Goal: Communication & Community: Answer question/provide support

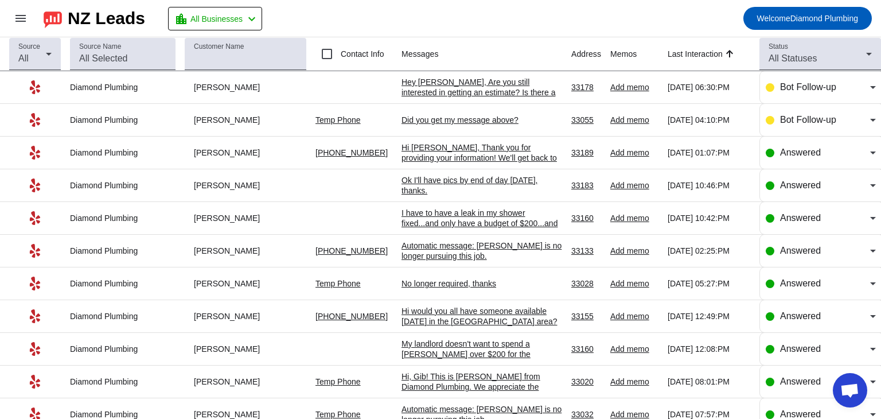
click at [454, 123] on div "Did you get my message above?​" at bounding box center [481, 120] width 161 height 10
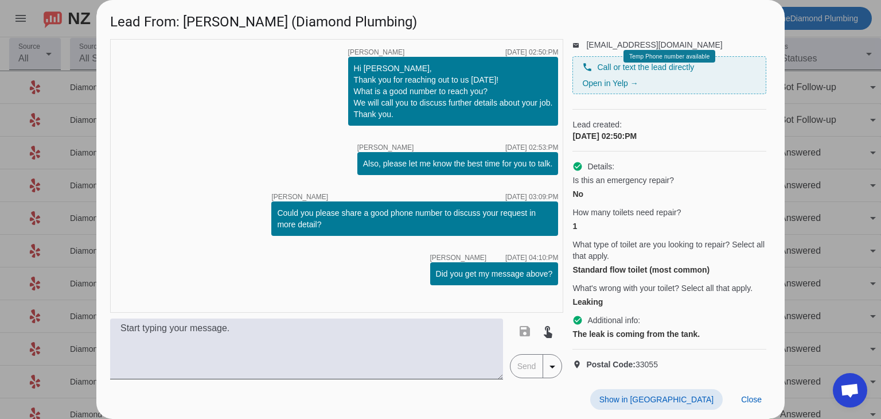
scroll to position [87, 0]
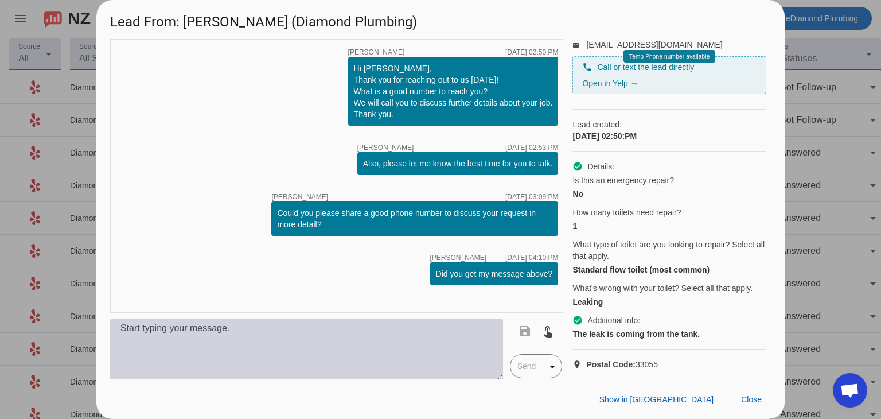
click at [142, 335] on textarea at bounding box center [306, 348] width 393 height 61
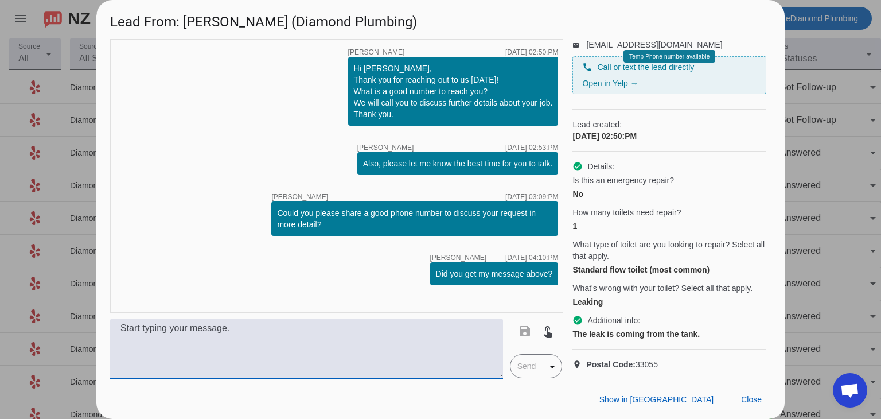
paste textarea "Hi, this is [PERSON_NAME] from Diamond Plumbing. We’re following up on your rec…"
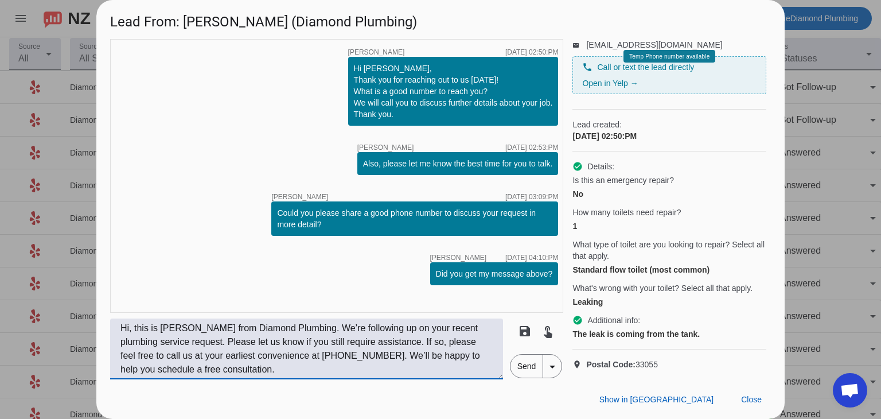
click at [128, 333] on textarea "Hi, this is [PERSON_NAME] from Diamond Plumbing. We’re following up on your rec…" at bounding box center [306, 348] width 393 height 61
type textarea "Hi, [PERSON_NAME]! This is [PERSON_NAME] from Diamond Plumbing. We’re following…"
click at [526, 369] on span "Send" at bounding box center [526, 365] width 33 height 23
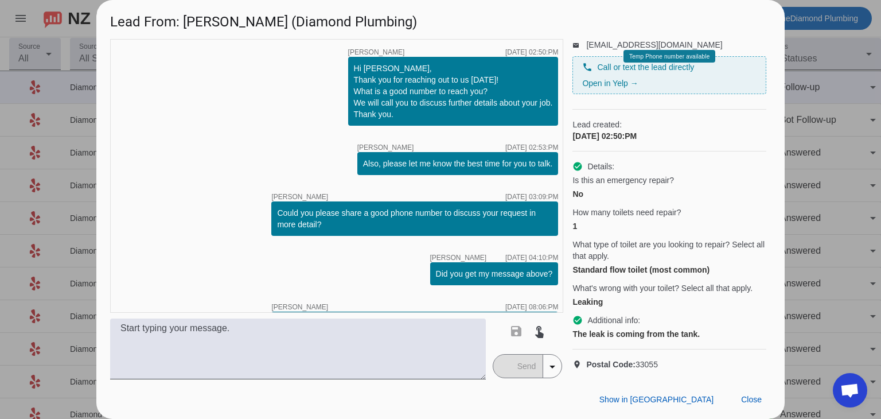
scroll to position [77, 0]
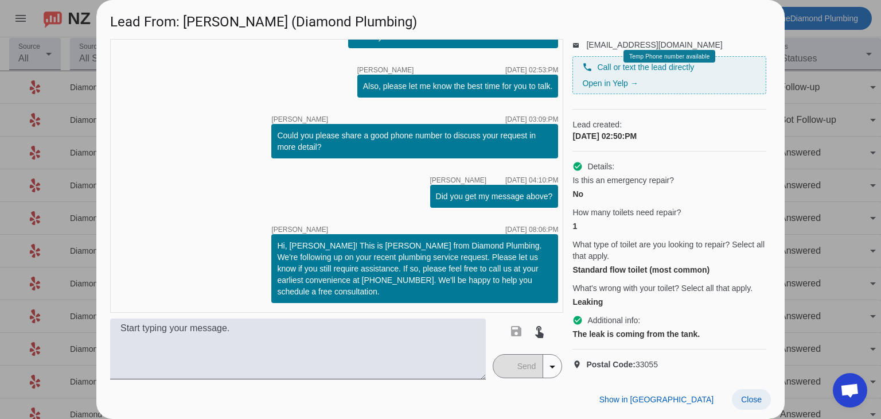
click at [759, 402] on span "Close" at bounding box center [751, 399] width 21 height 9
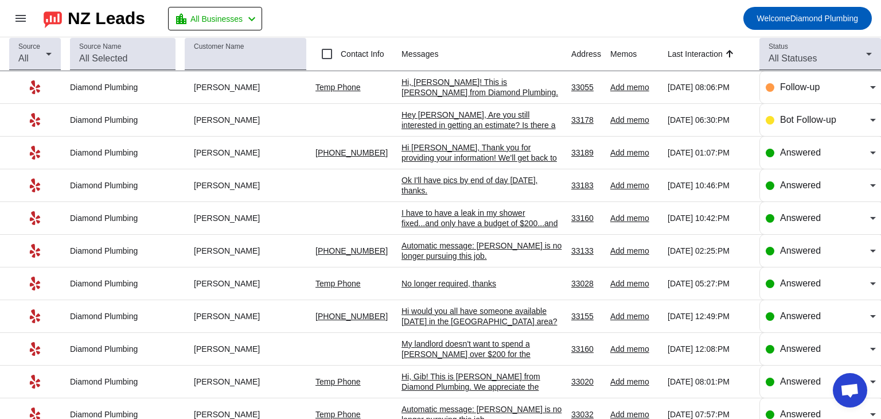
click at [483, 115] on div "Hey [PERSON_NAME], Are you still interested in getting an estimate? Is there a …" at bounding box center [481, 125] width 161 height 31
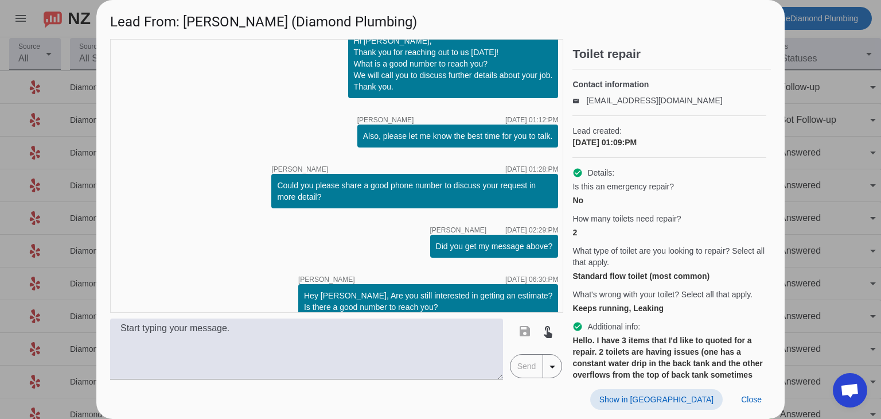
scroll to position [54, 0]
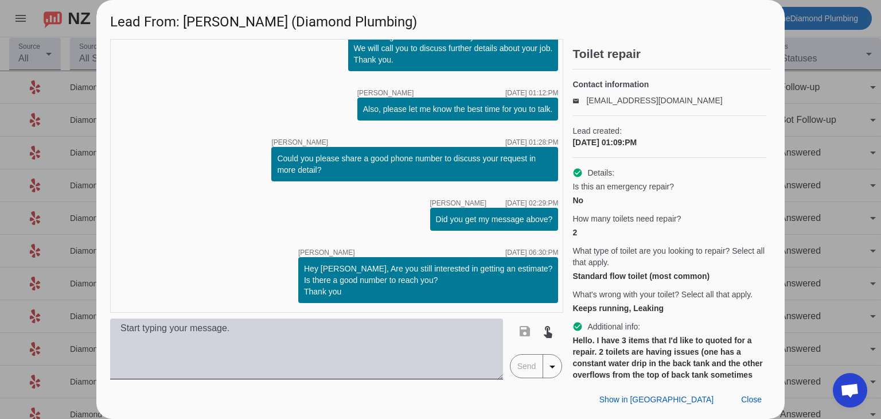
click at [174, 329] on textarea at bounding box center [306, 348] width 393 height 61
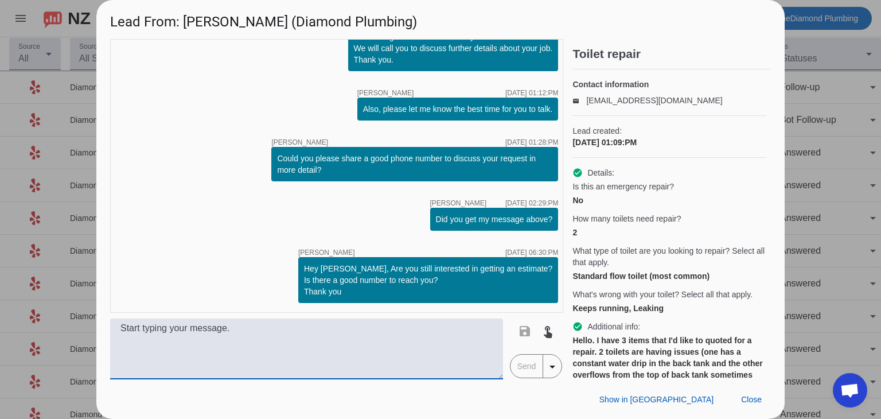
paste textarea "Hi, this is [PERSON_NAME] from Diamond Plumbing. We’re following up on your rec…"
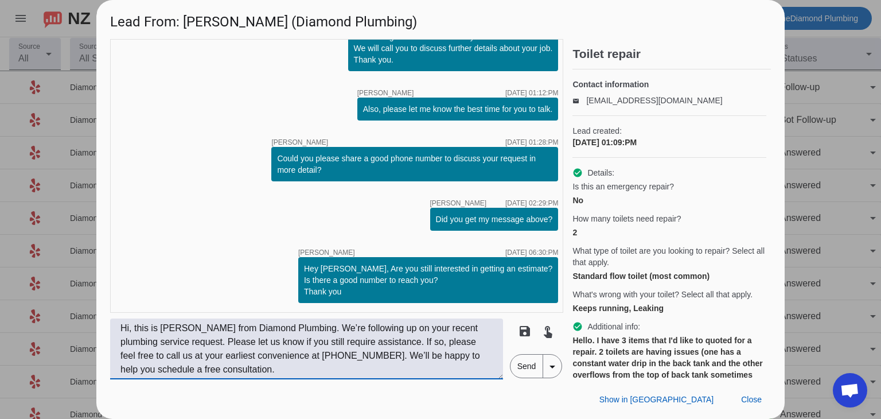
click at [128, 330] on textarea "Hi, this is [PERSON_NAME] from Diamond Plumbing. We’re following up on your rec…" at bounding box center [306, 348] width 393 height 61
type textarea "Hi, [PERSON_NAME]! This is [PERSON_NAME] from Diamond Plumbing. We’re following…"
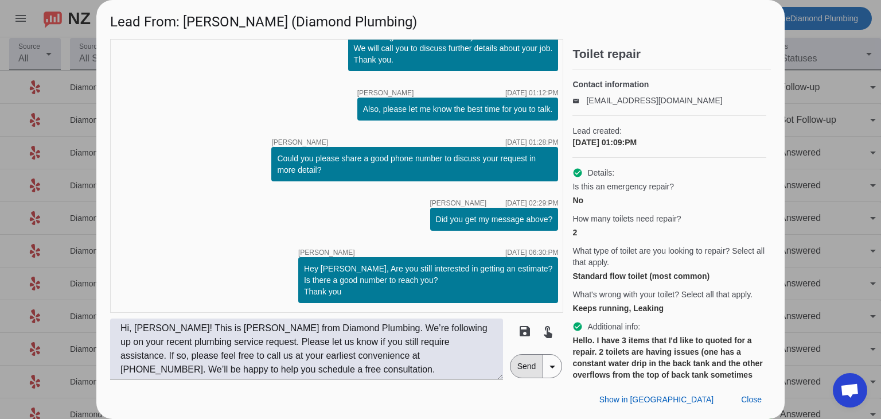
click at [526, 365] on span "Send" at bounding box center [526, 365] width 33 height 23
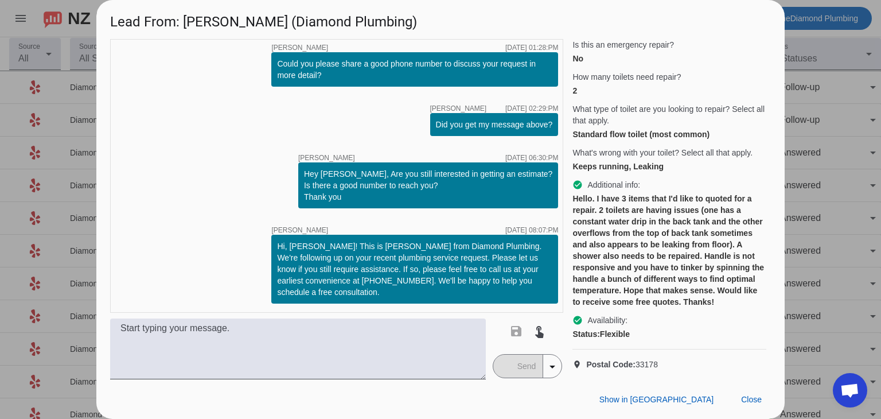
scroll to position [184, 0]
click at [743, 400] on span "Close" at bounding box center [751, 399] width 21 height 9
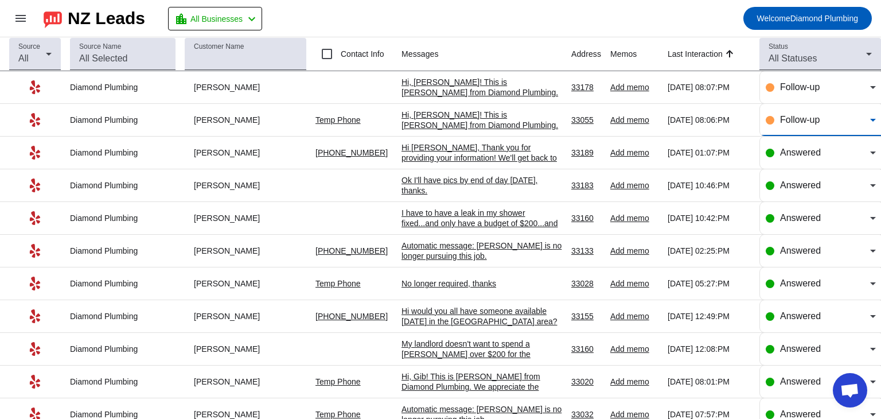
click at [829, 123] on div "Follow-up" at bounding box center [825, 120] width 90 height 14
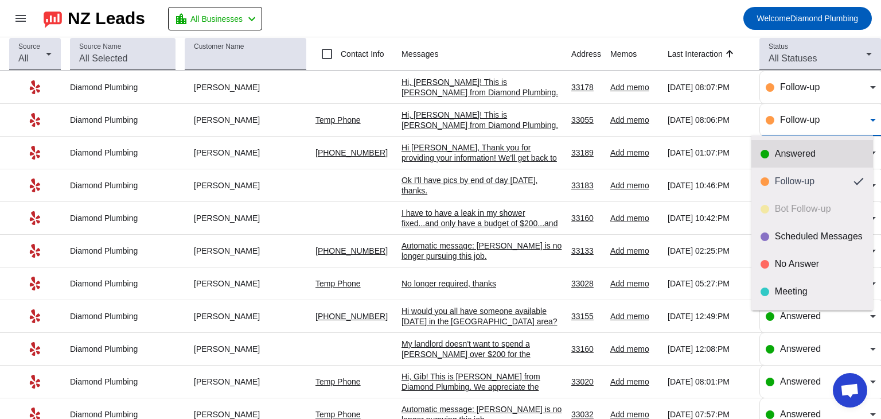
click at [814, 152] on div "Answered" at bounding box center [819, 153] width 89 height 11
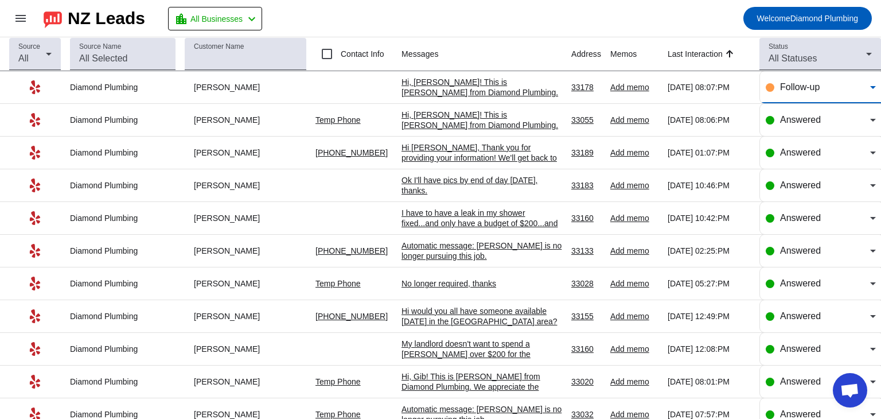
click at [830, 87] on div "Follow-up" at bounding box center [825, 87] width 90 height 14
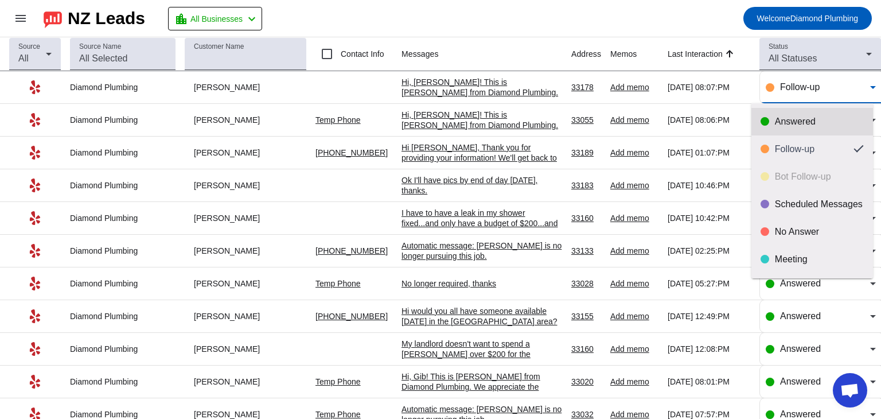
click at [812, 118] on div "Answered" at bounding box center [819, 121] width 89 height 11
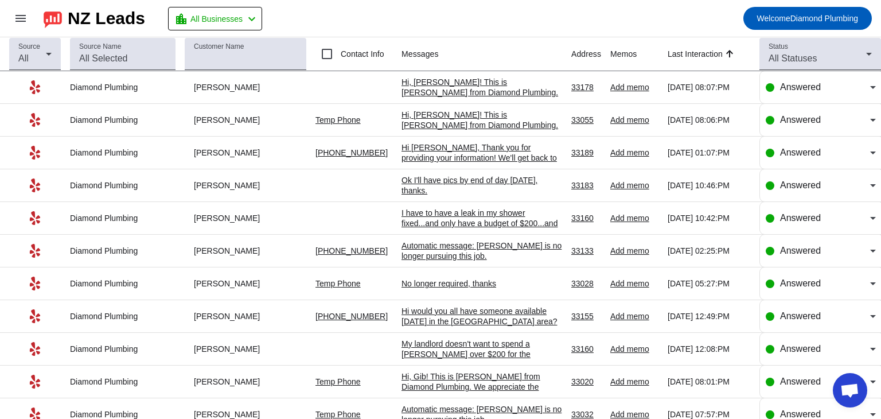
click at [438, 159] on div "Hi [PERSON_NAME], Thank you for providing your information! We'll get back to y…" at bounding box center [481, 157] width 161 height 31
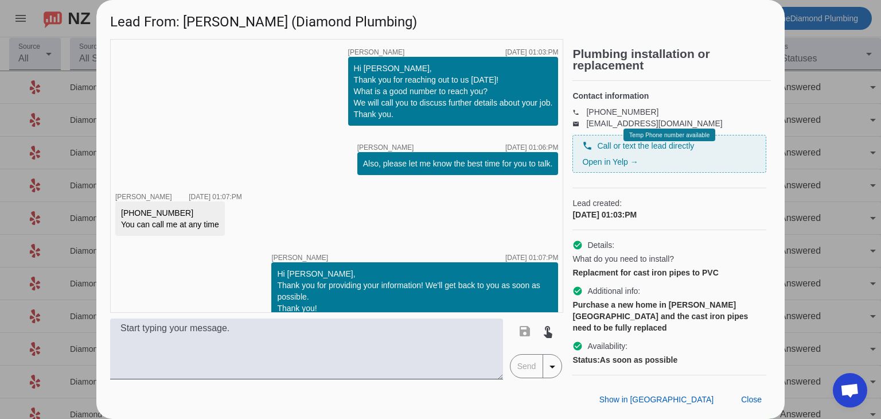
scroll to position [16, 0]
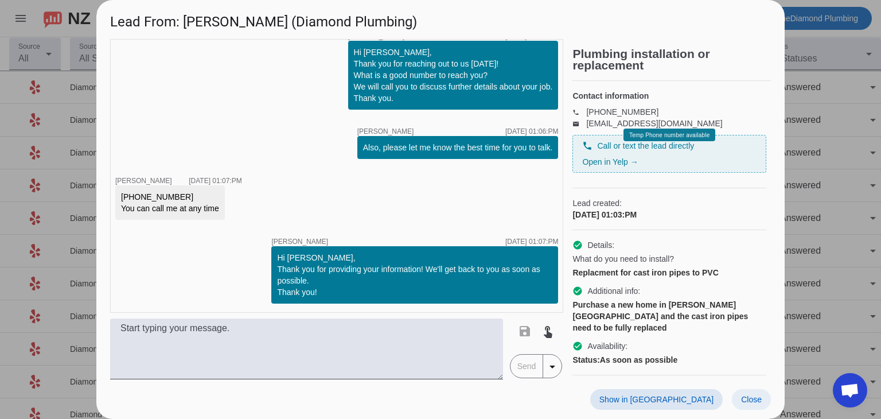
click at [748, 403] on span "Close" at bounding box center [751, 399] width 21 height 9
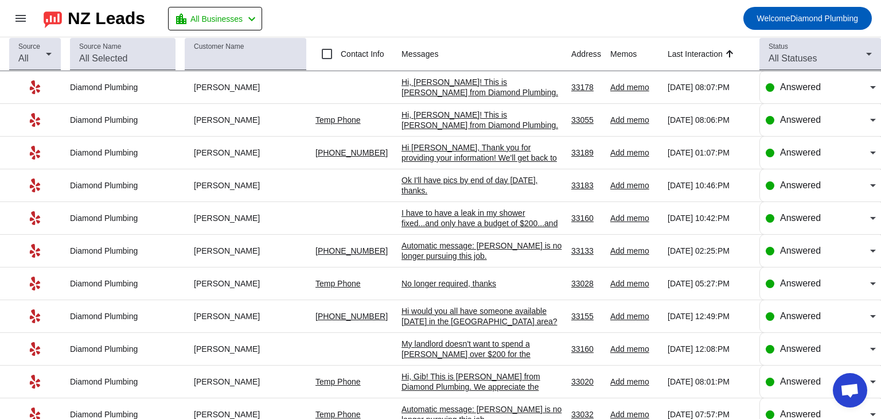
click at [431, 155] on div "Hi [PERSON_NAME], Thank you for providing your information! We'll get back to y…" at bounding box center [481, 157] width 161 height 31
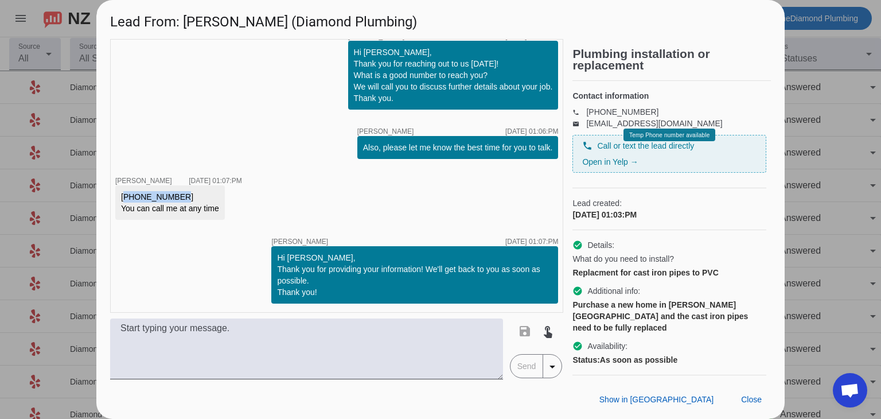
drag, startPoint x: 170, startPoint y: 197, endPoint x: 123, endPoint y: 194, distance: 47.7
click at [113, 196] on div "timer close [PERSON_NAME] [DATE] 01:03:PM Hi [PERSON_NAME], Thank you for reach…" at bounding box center [336, 176] width 453 height 274
copy div "[PHONE_NUMBER]"
click at [753, 395] on span "Close" at bounding box center [751, 399] width 21 height 9
